Goal: Use online tool/utility: Utilize a website feature to perform a specific function

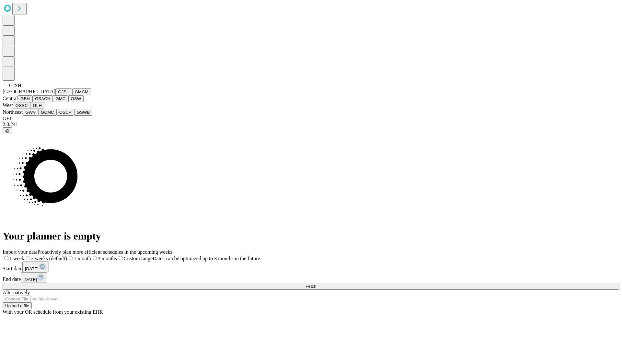
click at [55, 95] on button "GJSH" at bounding box center [63, 91] width 17 height 7
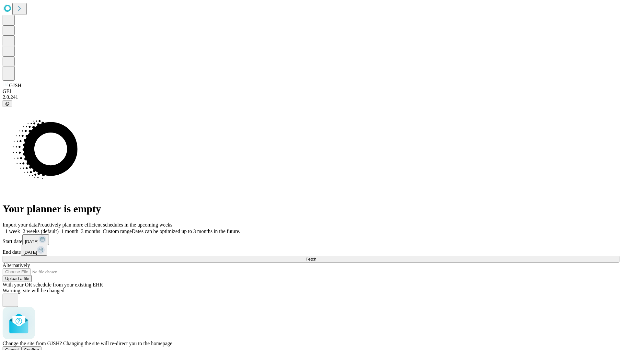
click at [39, 347] on span "Confirm" at bounding box center [31, 349] width 15 height 5
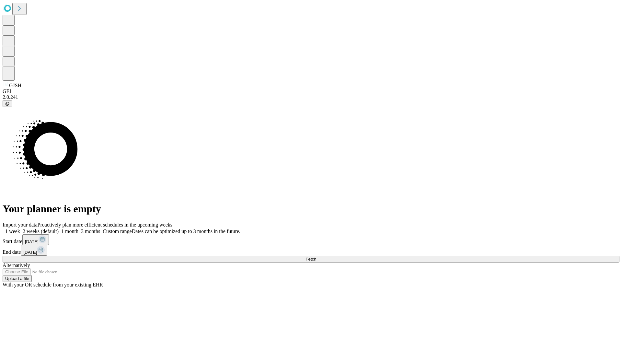
click at [59, 228] on label "2 weeks (default)" at bounding box center [39, 231] width 39 height 6
click at [316, 256] on span "Fetch" at bounding box center [310, 258] width 11 height 5
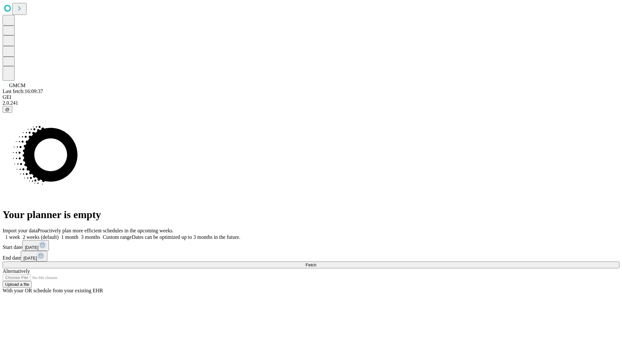
click at [59, 234] on label "2 weeks (default)" at bounding box center [39, 237] width 39 height 6
click at [316, 262] on span "Fetch" at bounding box center [310, 264] width 11 height 5
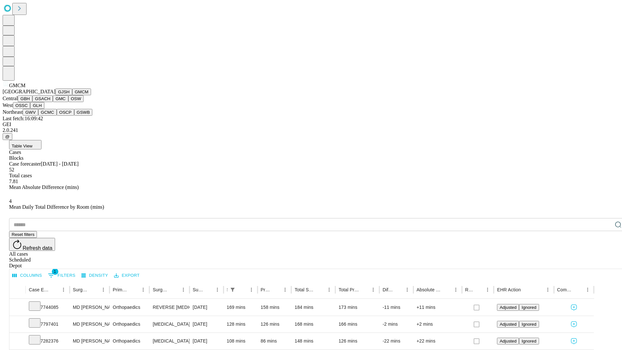
click at [32, 102] on button "GBH" at bounding box center [25, 98] width 15 height 7
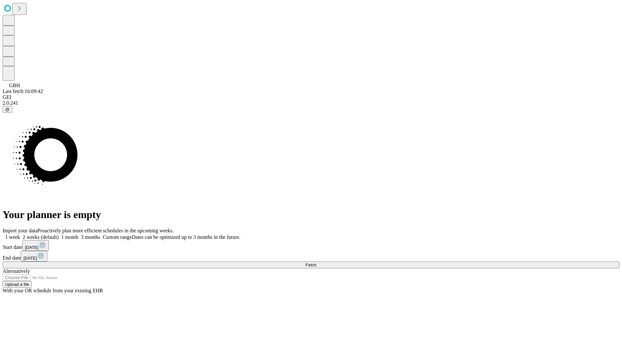
click at [316, 262] on span "Fetch" at bounding box center [310, 264] width 11 height 5
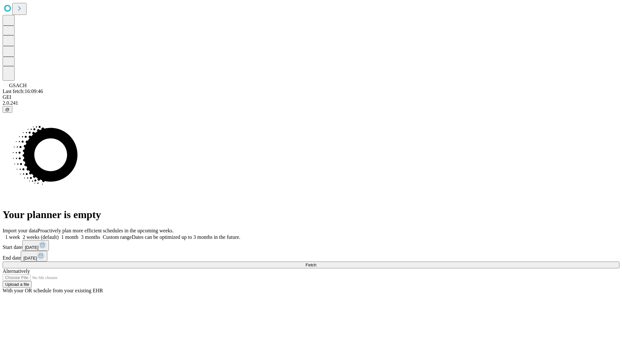
click at [59, 234] on label "2 weeks (default)" at bounding box center [39, 237] width 39 height 6
click at [316, 262] on span "Fetch" at bounding box center [310, 264] width 11 height 5
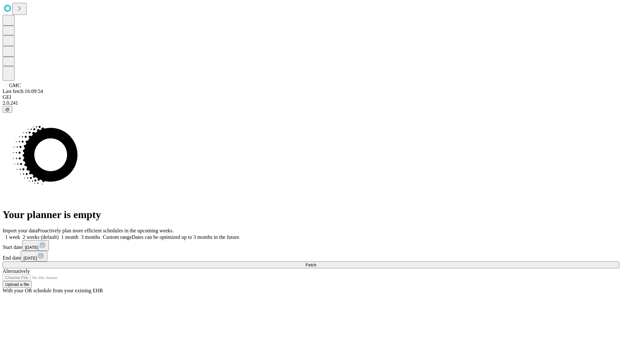
click at [59, 234] on label "2 weeks (default)" at bounding box center [39, 237] width 39 height 6
click at [316, 262] on span "Fetch" at bounding box center [310, 264] width 11 height 5
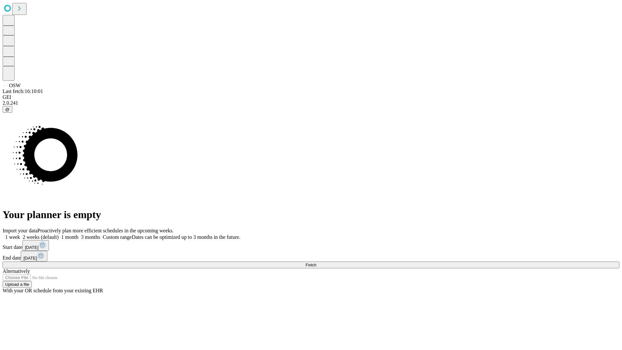
click at [59, 234] on label "2 weeks (default)" at bounding box center [39, 237] width 39 height 6
click at [316, 262] on span "Fetch" at bounding box center [310, 264] width 11 height 5
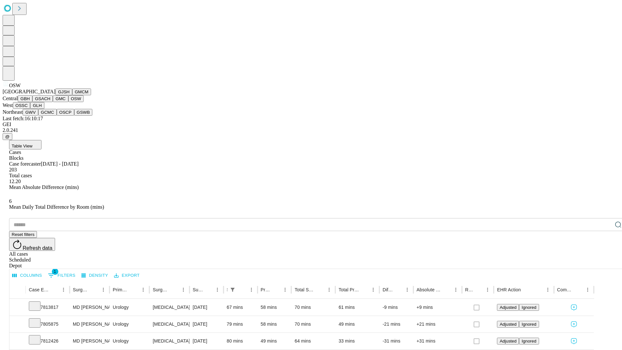
click at [30, 109] on button "OSSC" at bounding box center [21, 105] width 17 height 7
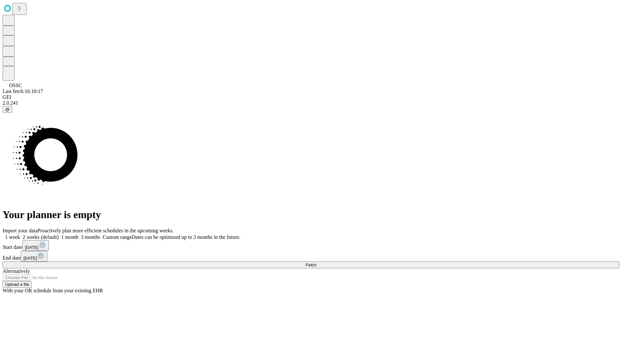
click at [59, 234] on label "2 weeks (default)" at bounding box center [39, 237] width 39 height 6
click at [316, 262] on span "Fetch" at bounding box center [310, 264] width 11 height 5
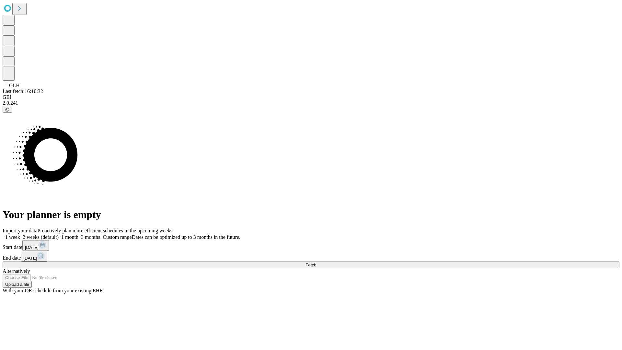
click at [59, 234] on label "2 weeks (default)" at bounding box center [39, 237] width 39 height 6
click at [316, 262] on span "Fetch" at bounding box center [310, 264] width 11 height 5
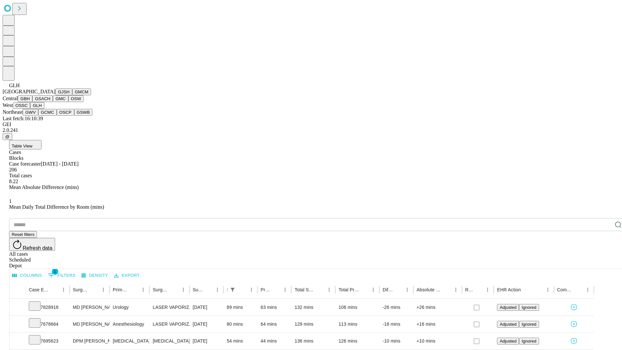
click at [38, 116] on button "GWV" at bounding box center [31, 112] width 16 height 7
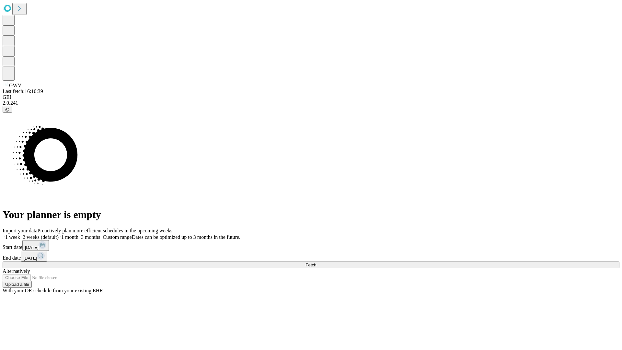
click at [59, 234] on label "2 weeks (default)" at bounding box center [39, 237] width 39 height 6
click at [316, 262] on span "Fetch" at bounding box center [310, 264] width 11 height 5
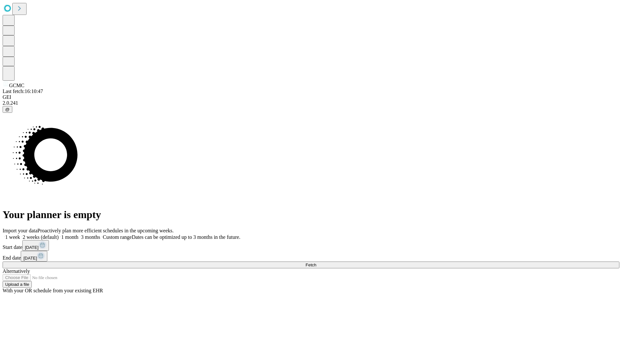
click at [59, 234] on label "2 weeks (default)" at bounding box center [39, 237] width 39 height 6
click at [316, 262] on span "Fetch" at bounding box center [310, 264] width 11 height 5
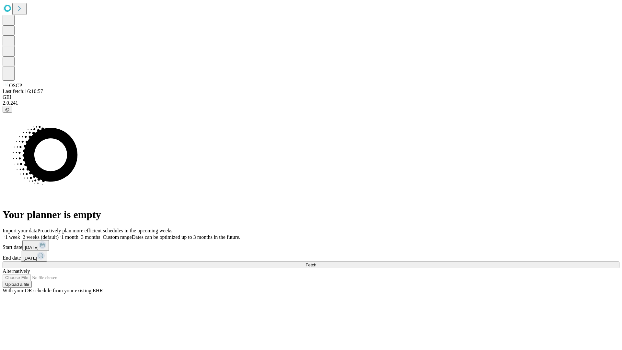
click at [59, 234] on label "2 weeks (default)" at bounding box center [39, 237] width 39 height 6
click at [316, 262] on span "Fetch" at bounding box center [310, 264] width 11 height 5
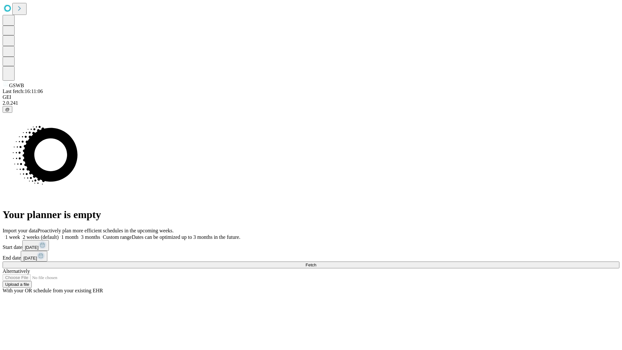
click at [59, 234] on label "2 weeks (default)" at bounding box center [39, 237] width 39 height 6
click at [316, 262] on span "Fetch" at bounding box center [310, 264] width 11 height 5
